Goal: Book appointment/travel/reservation

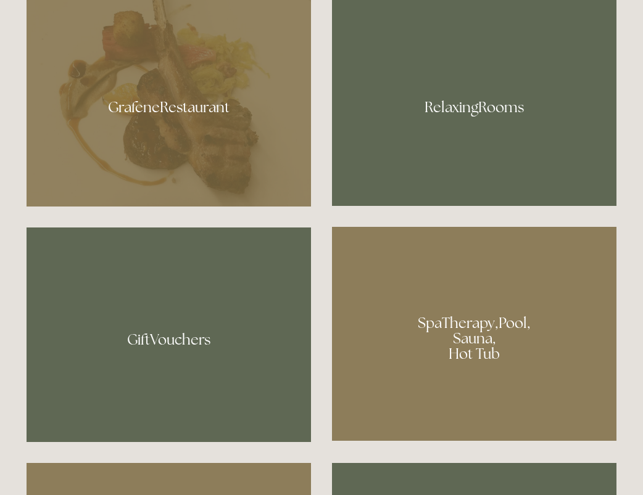
scroll to position [802, 0]
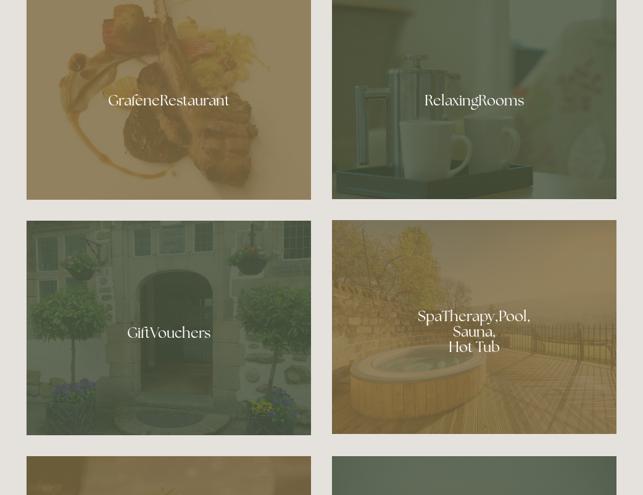
click at [446, 359] on div at bounding box center [474, 327] width 284 height 214
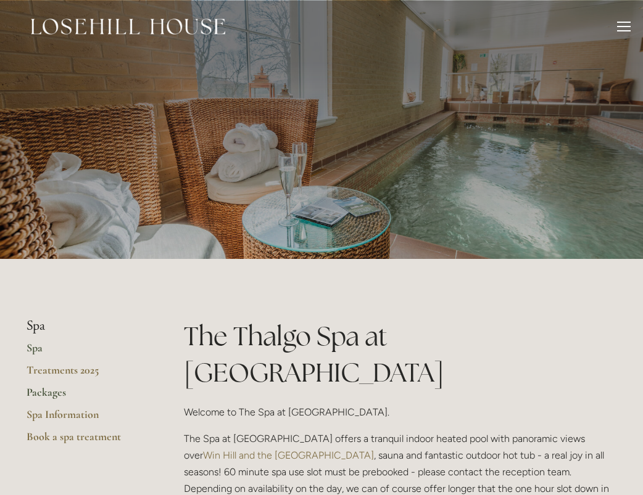
click at [43, 391] on link "Packages" at bounding box center [86, 397] width 118 height 22
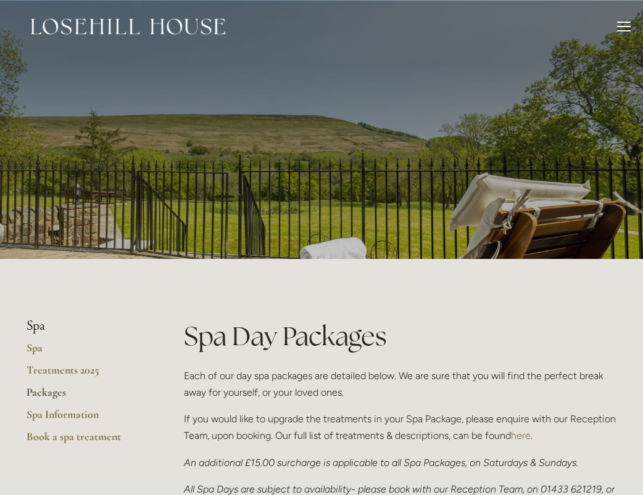
click at [617, 24] on div at bounding box center [624, 29] width 14 height 14
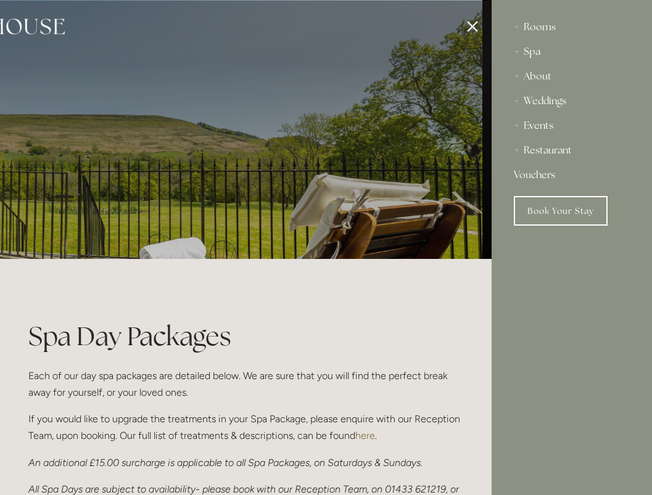
click at [538, 25] on div "Rooms" at bounding box center [572, 27] width 116 height 25
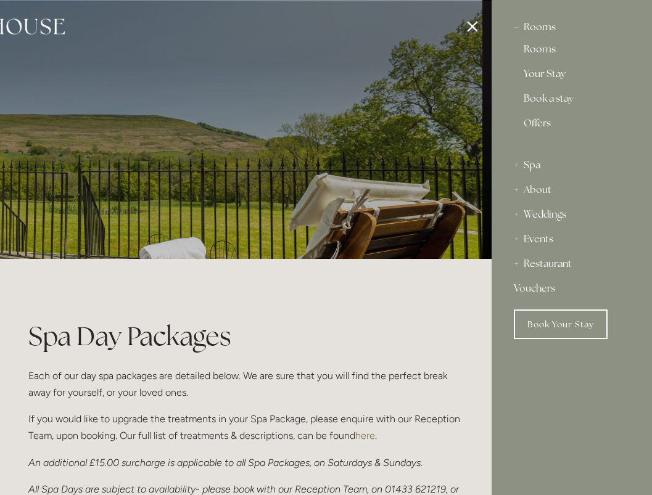
click at [543, 48] on link "Rooms" at bounding box center [572, 51] width 96 height 15
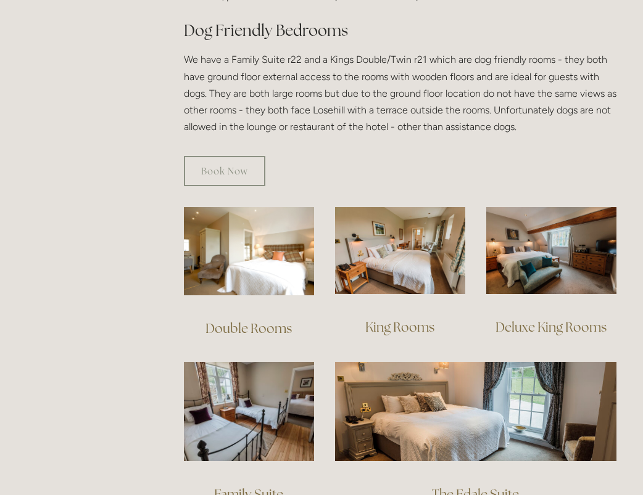
scroll to position [679, 0]
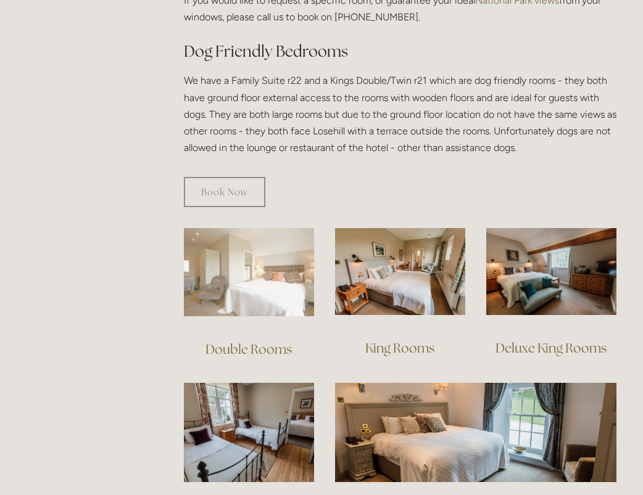
click at [289, 269] on img at bounding box center [249, 272] width 130 height 88
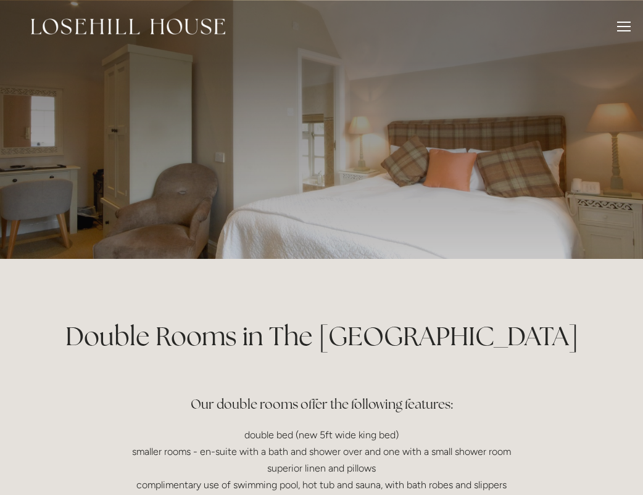
click at [624, 23] on div at bounding box center [624, 29] width 14 height 14
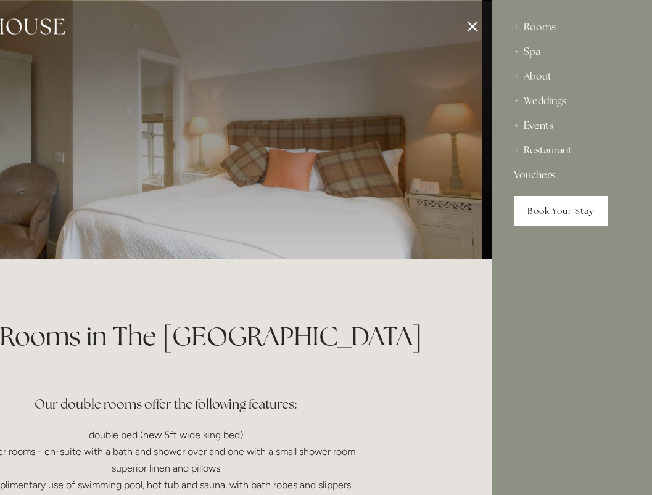
click at [548, 204] on link "Book Your Stay" at bounding box center [561, 211] width 94 height 30
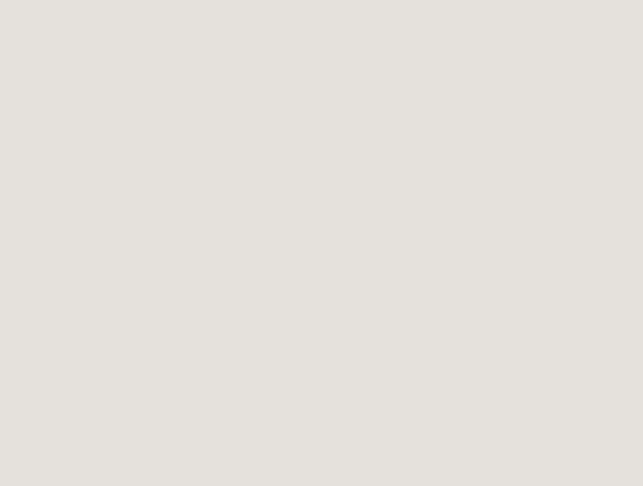
scroll to position [300, 0]
